Goal: Navigation & Orientation: Find specific page/section

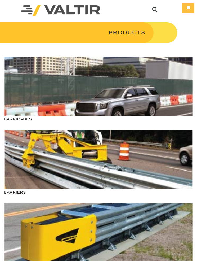
click at [187, 6] on div "Menu" at bounding box center [188, 8] width 12 height 11
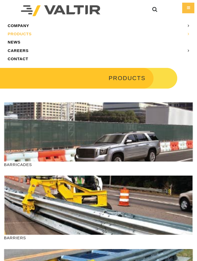
click at [34, 55] on link "CONTACT" at bounding box center [98, 59] width 189 height 8
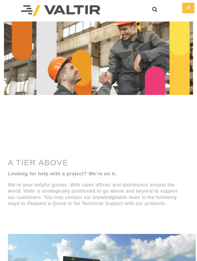
click at [195, 7] on div "Menu COMPANY ABOUT VALTIR OUR HISTORY RENTALS INTERNATIONAL PRODUCTS BARRICADES…" at bounding box center [98, 10] width 197 height 21
click at [184, 5] on div "Menu" at bounding box center [188, 8] width 12 height 11
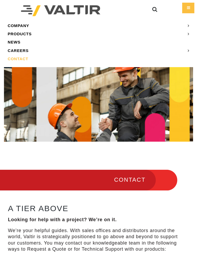
click at [32, 45] on link "NEWS" at bounding box center [98, 42] width 189 height 8
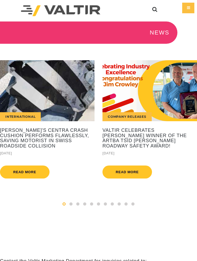
click at [190, 5] on div "Menu" at bounding box center [188, 8] width 12 height 11
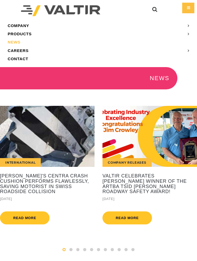
click at [24, 51] on link "CAREERS" at bounding box center [98, 50] width 189 height 8
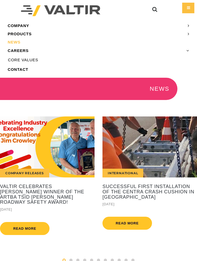
click at [25, 50] on link "CAREERS" at bounding box center [98, 50] width 189 height 8
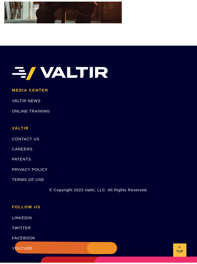
scroll to position [1096, 0]
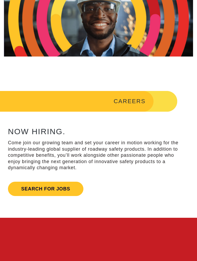
click at [64, 185] on link "Search for jobs" at bounding box center [45, 189] width 75 height 14
